Goal: Information Seeking & Learning: Check status

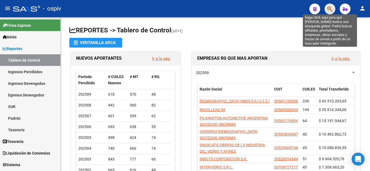
click at [332, 6] on icon "button" at bounding box center [329, 9] width 5 height 6
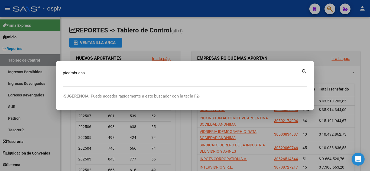
type input "piedrabuena"
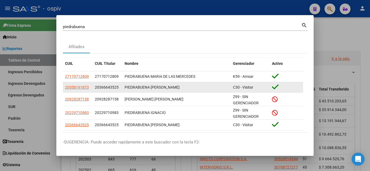
click at [184, 87] on div "PIEDRABUENA [PERSON_NAME]" at bounding box center [177, 87] width 104 height 6
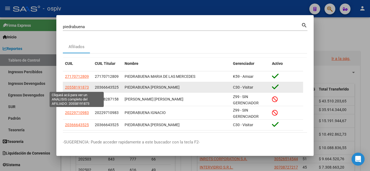
click at [87, 89] on span "20558191873" at bounding box center [77, 87] width 24 height 4
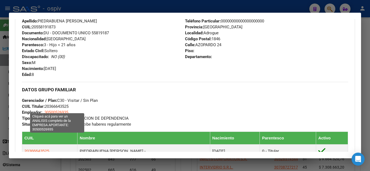
scroll to position [217, 0]
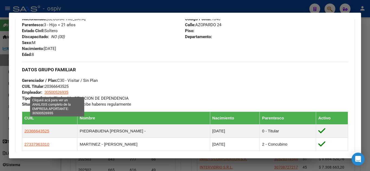
click at [63, 91] on span "30500526935" at bounding box center [56, 92] width 24 height 5
type textarea "30500526935"
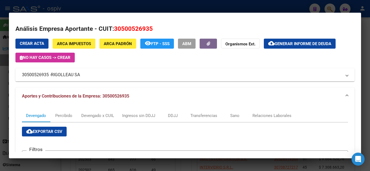
click at [351, 6] on div at bounding box center [185, 85] width 370 height 171
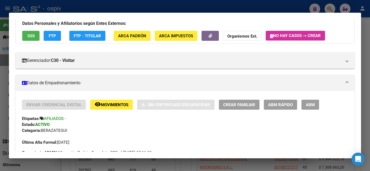
scroll to position [0, 0]
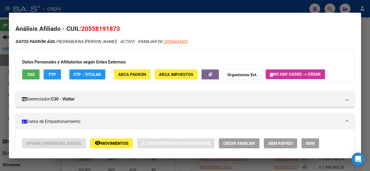
drag, startPoint x: 239, startPoint y: 6, endPoint x: 236, endPoint y: 8, distance: 3.8
click at [238, 6] on div at bounding box center [185, 85] width 370 height 171
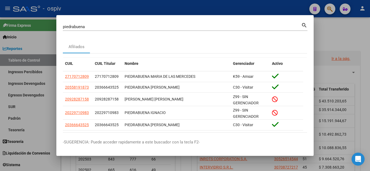
click at [39, 45] on div at bounding box center [185, 85] width 370 height 171
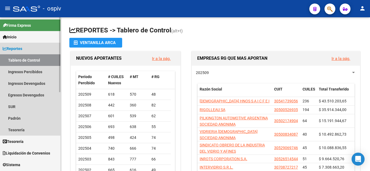
click at [36, 59] on link "Tablero de Control" at bounding box center [30, 60] width 60 height 12
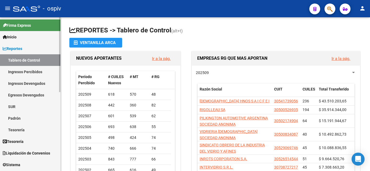
click at [41, 38] on link "Inicio" at bounding box center [30, 37] width 60 height 12
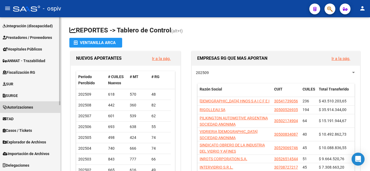
click at [32, 103] on link "Autorizaciones" at bounding box center [30, 108] width 60 height 12
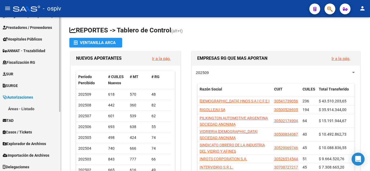
scroll to position [81, 0]
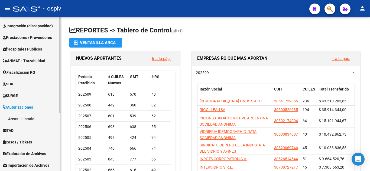
click at [33, 118] on link "Áreas - Listado" at bounding box center [30, 119] width 60 height 12
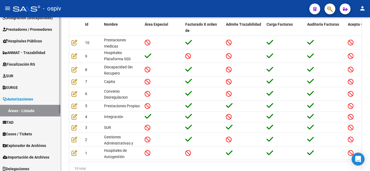
scroll to position [93, 0]
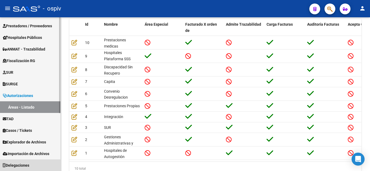
click at [22, 166] on span "Delegaciones" at bounding box center [16, 166] width 27 height 6
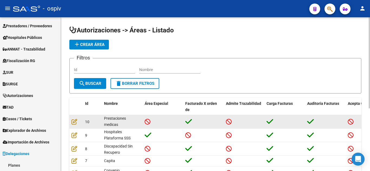
scroll to position [0, 0]
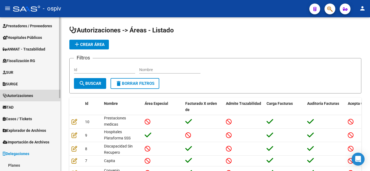
click at [32, 95] on span "Autorizaciones" at bounding box center [18, 96] width 30 height 6
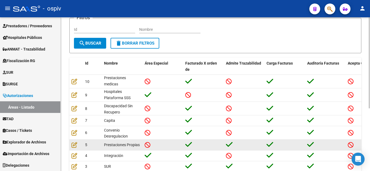
scroll to position [81, 0]
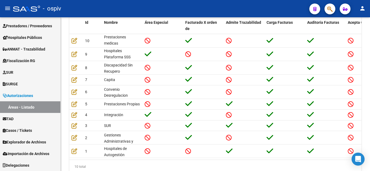
click at [74, 93] on icon at bounding box center [74, 92] width 6 height 6
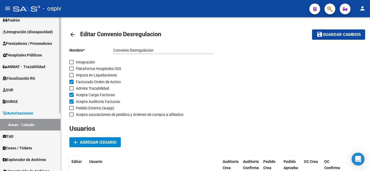
scroll to position [66, 0]
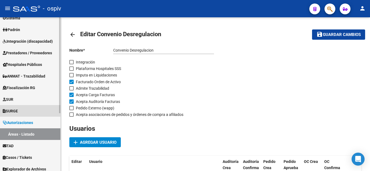
click at [37, 108] on link "SURGE" at bounding box center [30, 111] width 60 height 12
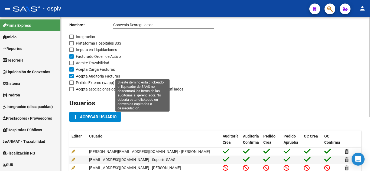
scroll to position [0, 0]
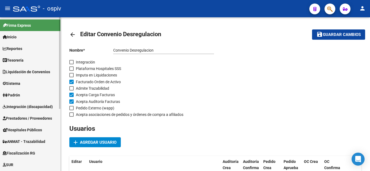
click at [22, 34] on link "Inicio" at bounding box center [30, 37] width 60 height 12
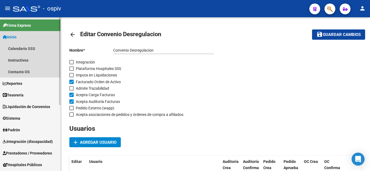
click at [22, 37] on link "Inicio" at bounding box center [30, 37] width 60 height 12
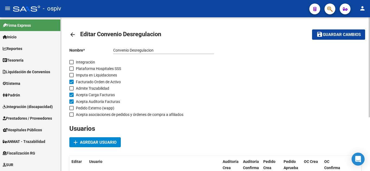
click at [74, 37] on mat-icon "arrow_back" at bounding box center [72, 34] width 6 height 6
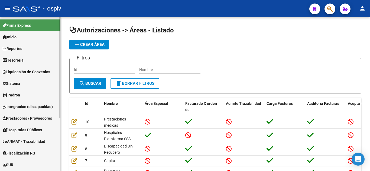
drag, startPoint x: 34, startPoint y: 38, endPoint x: 26, endPoint y: 36, distance: 8.0
click at [33, 37] on link "Inicio" at bounding box center [30, 37] width 60 height 12
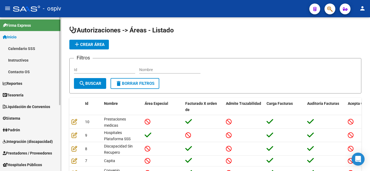
click at [25, 38] on link "Inicio" at bounding box center [30, 37] width 60 height 12
